Goal: Find specific page/section: Find specific page/section

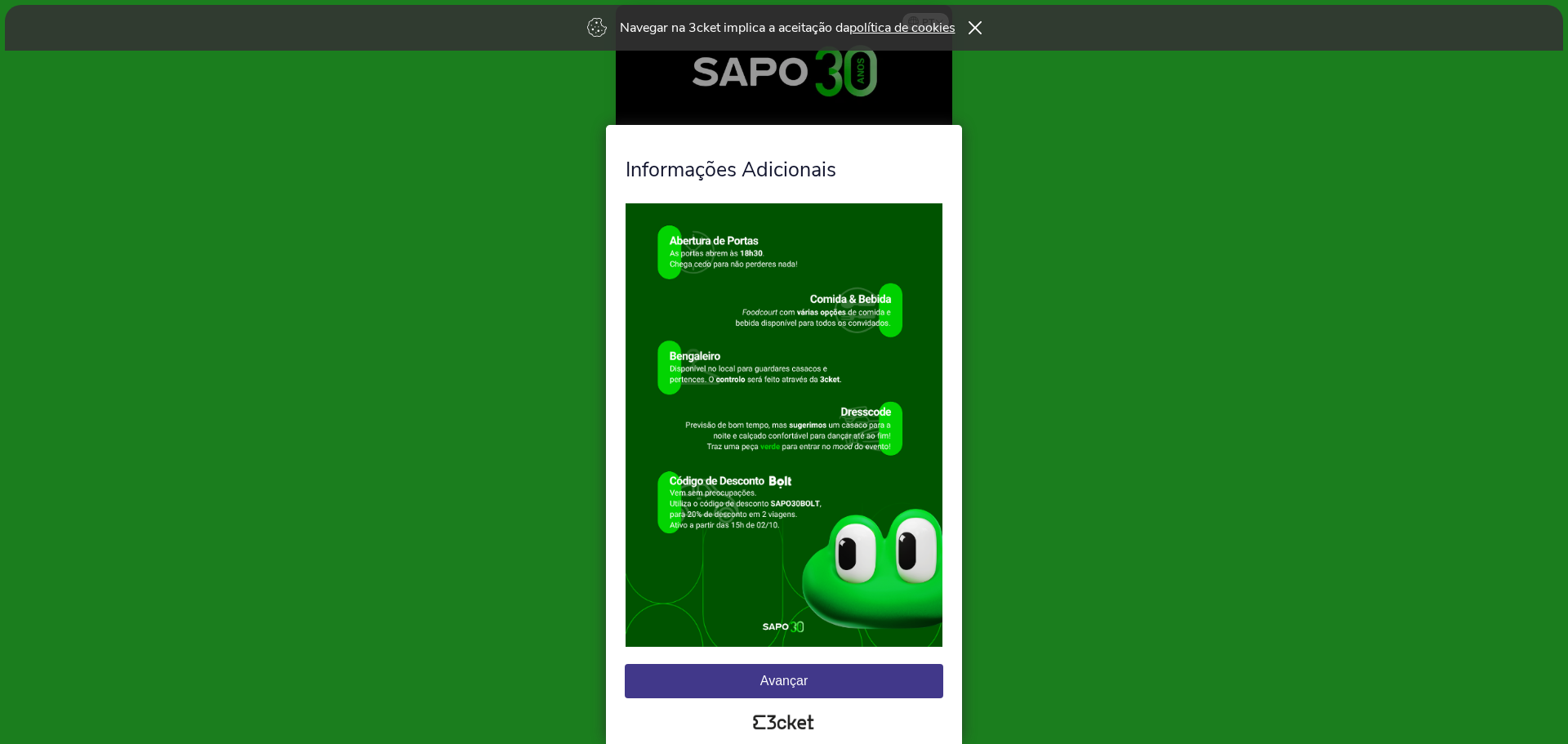
click at [824, 682] on button "Avançar" at bounding box center [784, 681] width 319 height 34
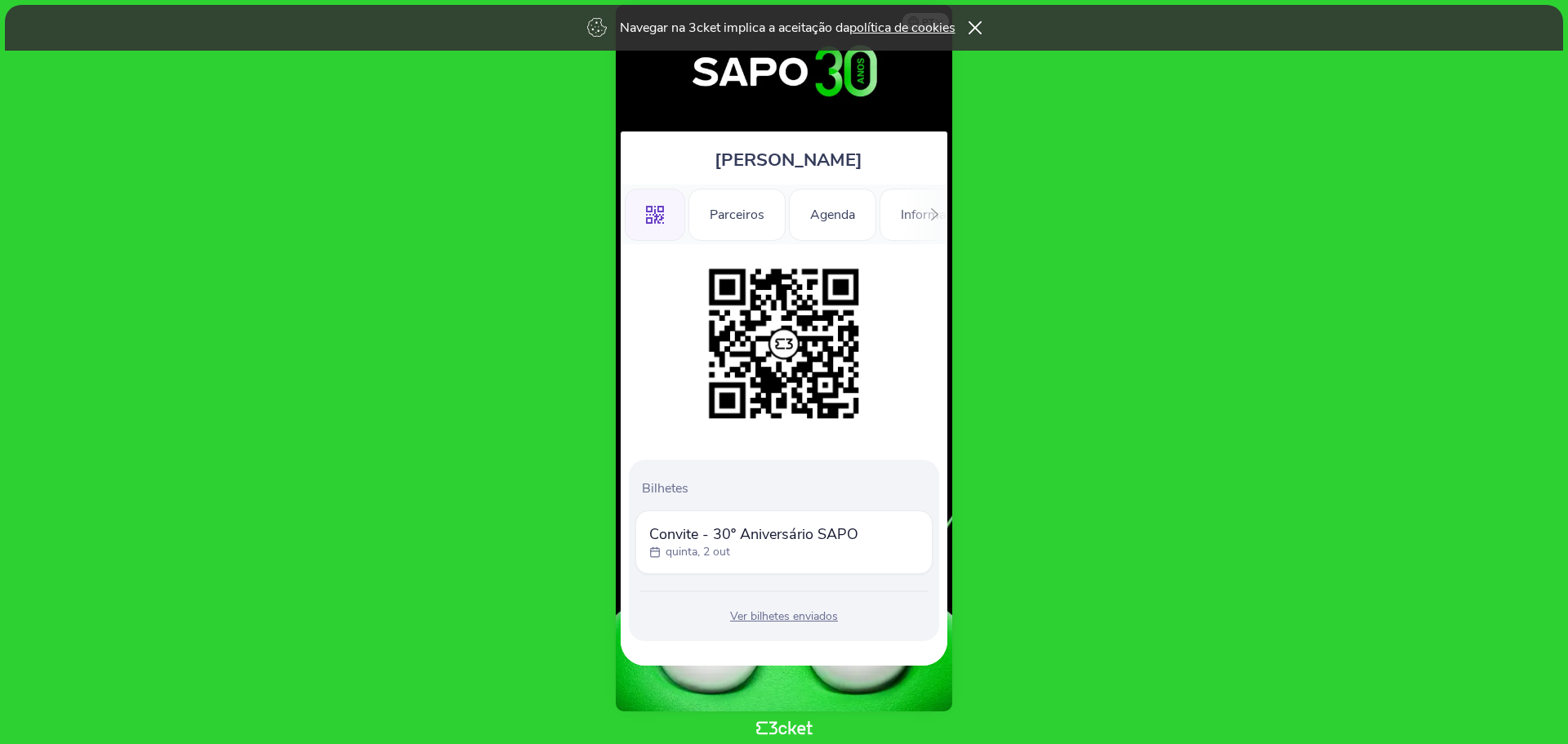
click at [1167, 290] on body "Navegar na 3cket implica a aceitação da política de cookies pt Português ([GEOG…" at bounding box center [783, 372] width 1555 height 731
click at [806, 617] on div "Ver bilhetes enviados" at bounding box center [783, 616] width 297 height 16
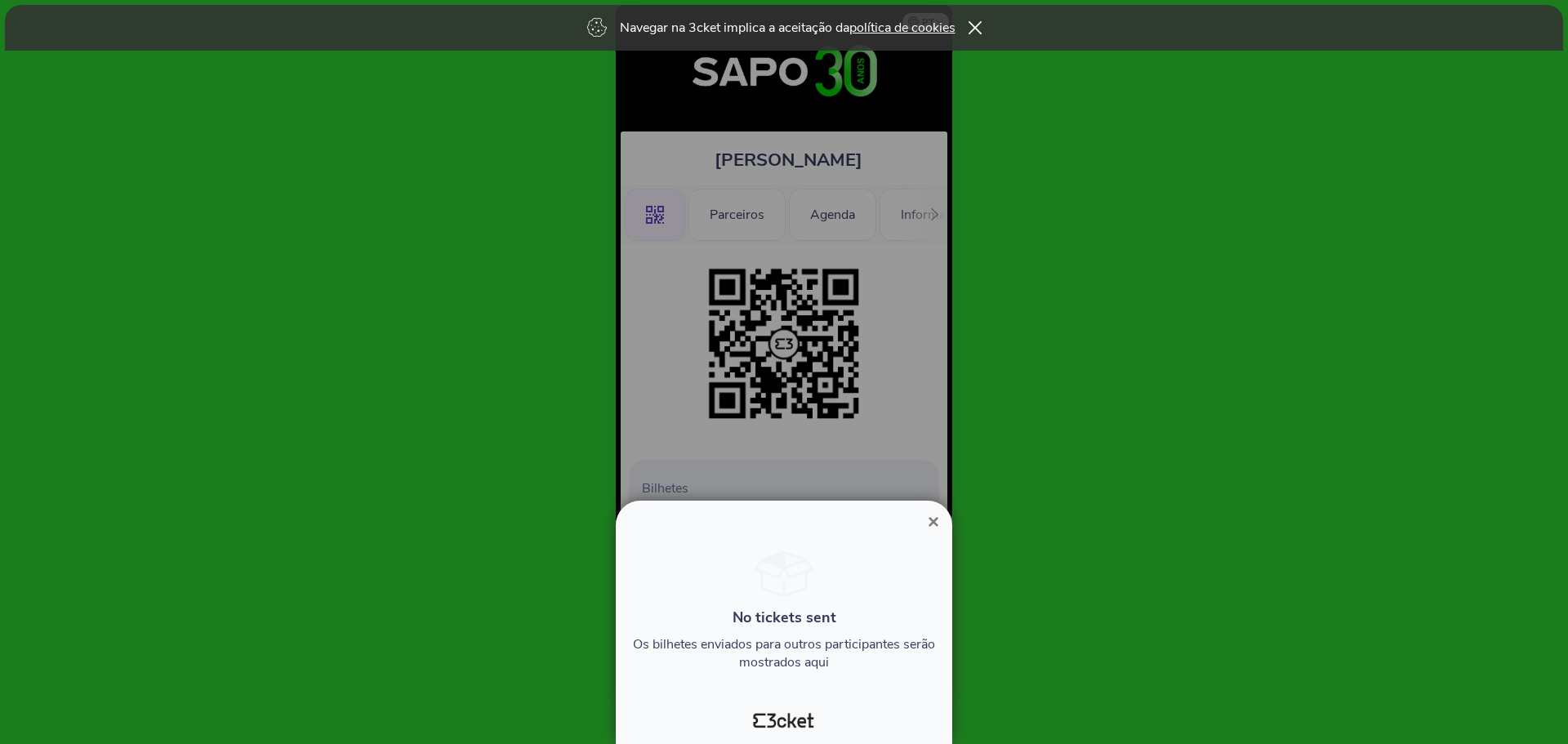
click at [928, 523] on span "×" at bounding box center [933, 521] width 12 height 22
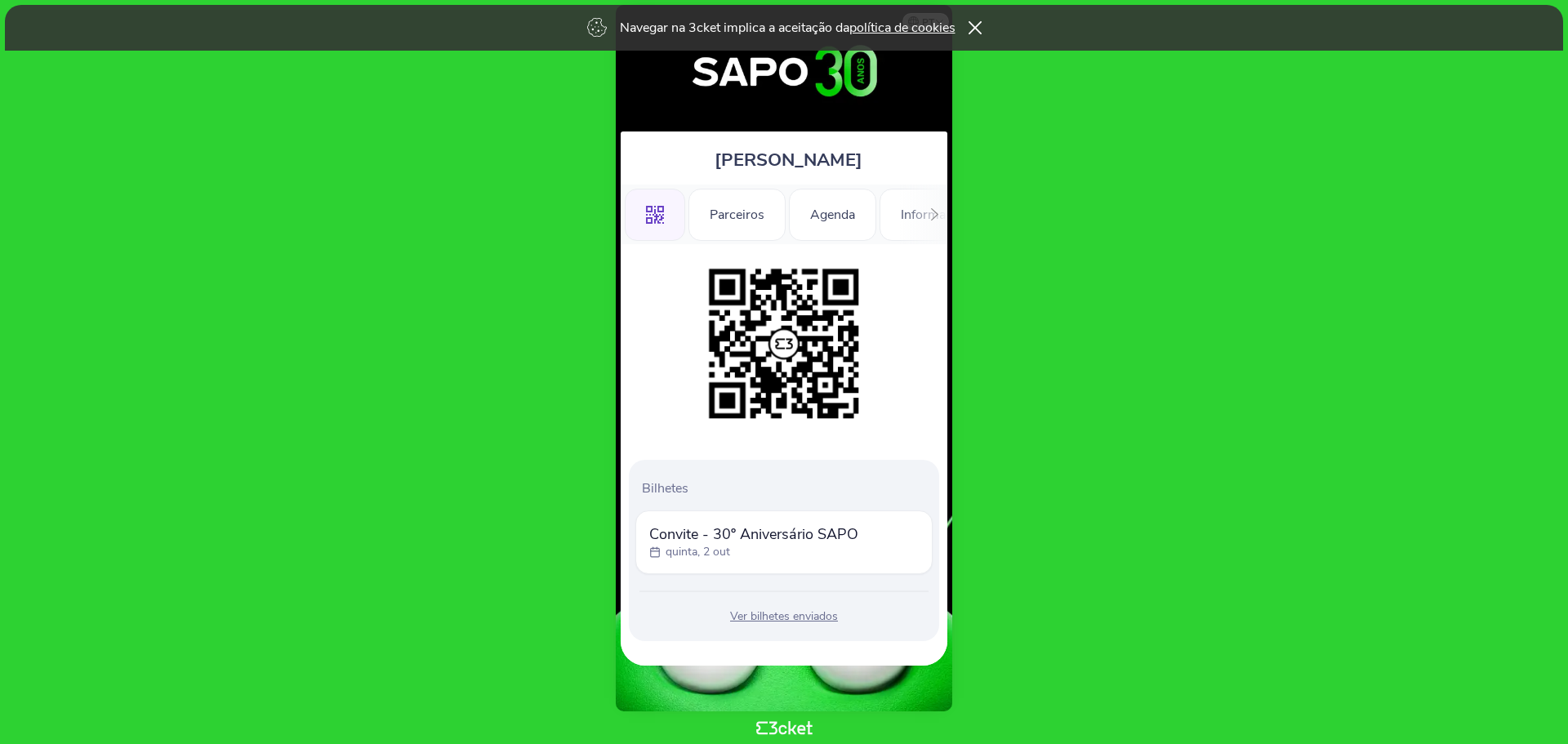
click at [929, 219] on icon at bounding box center [935, 215] width 13 height 13
click at [929, 219] on div "Informações" at bounding box center [886, 215] width 114 height 52
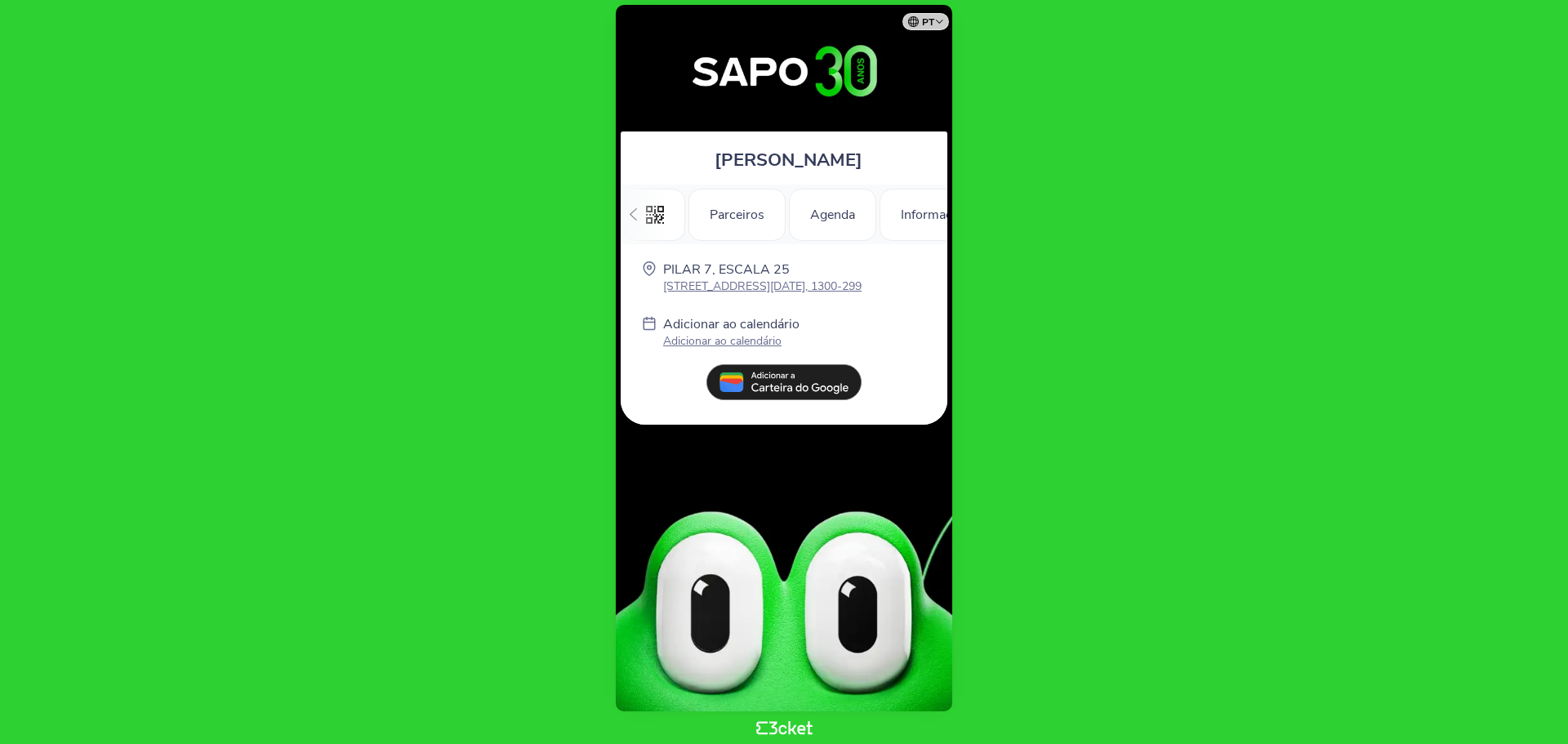
scroll to position [0, 232]
